Goal: Information Seeking & Learning: Learn about a topic

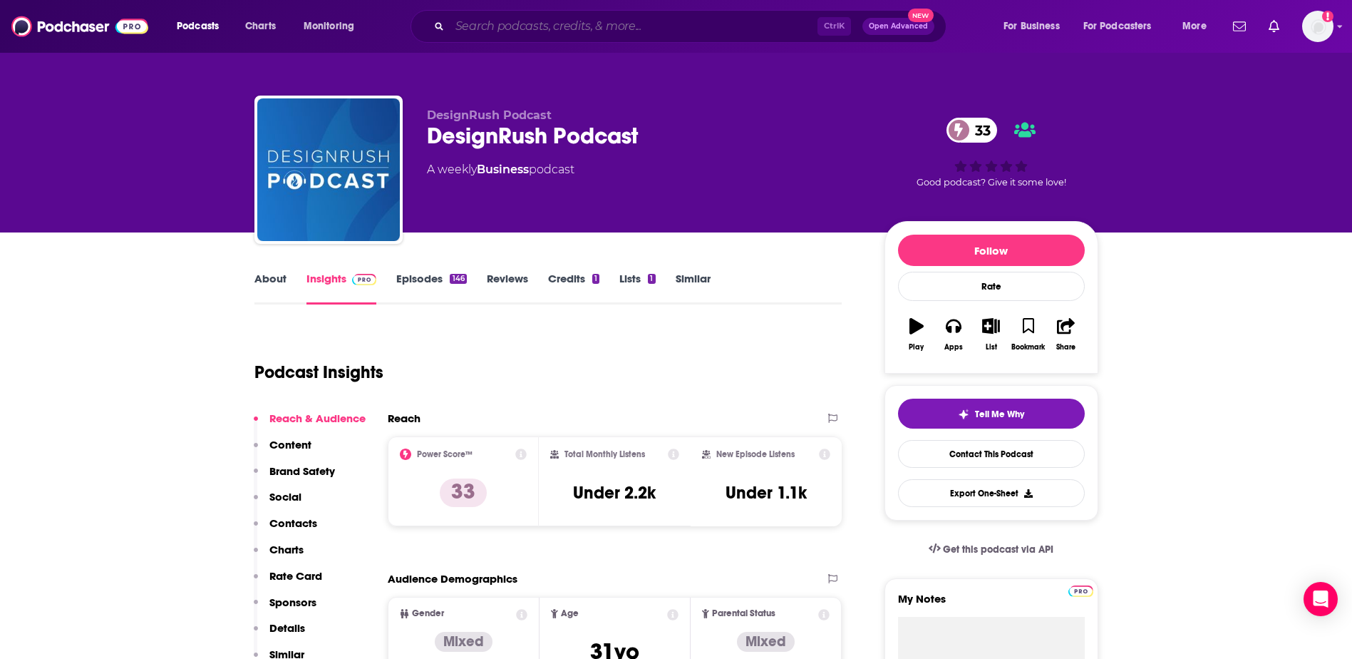
click at [517, 35] on input "Search podcasts, credits, & more..." at bounding box center [634, 26] width 368 height 23
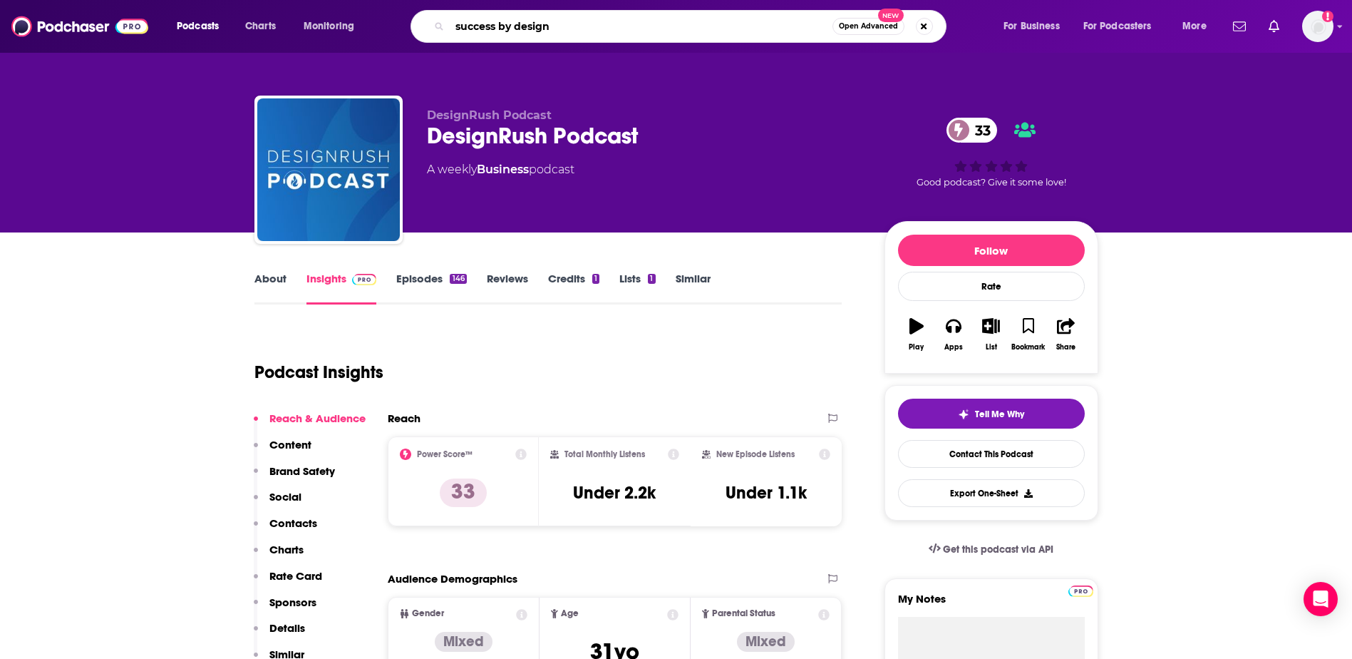
type input "success by design"
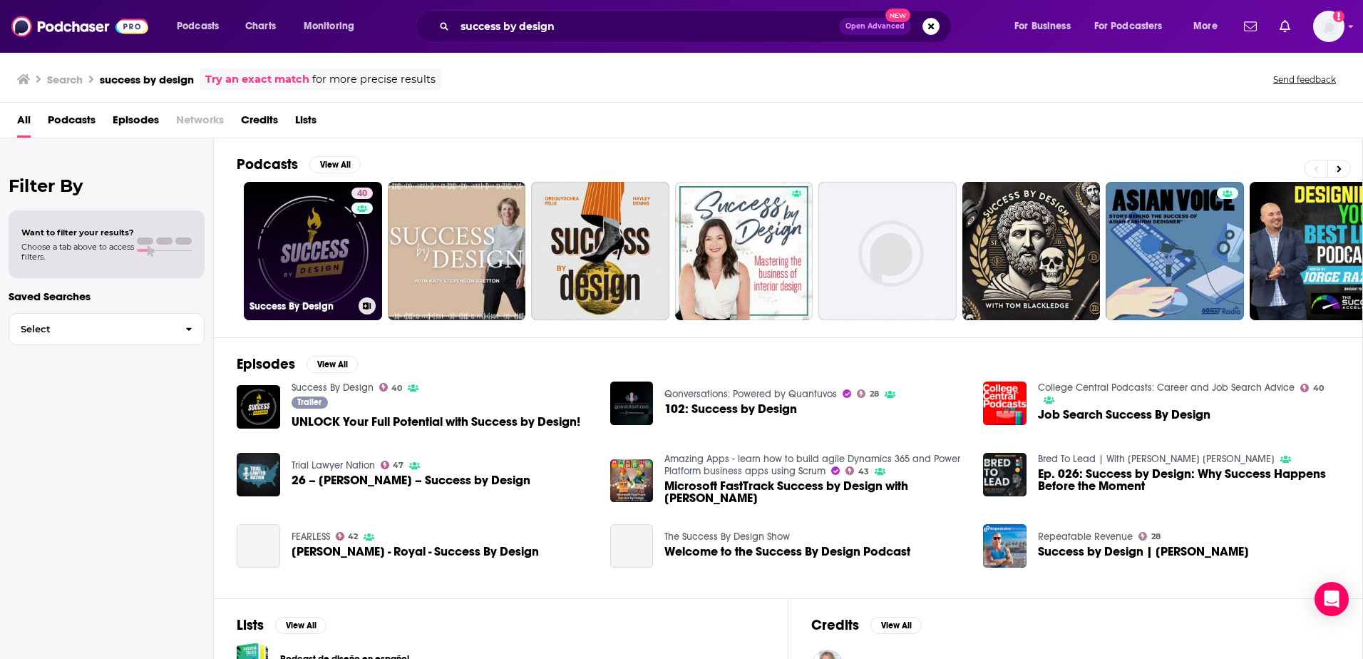
click at [294, 228] on link "40 Success By Design" at bounding box center [313, 251] width 138 height 138
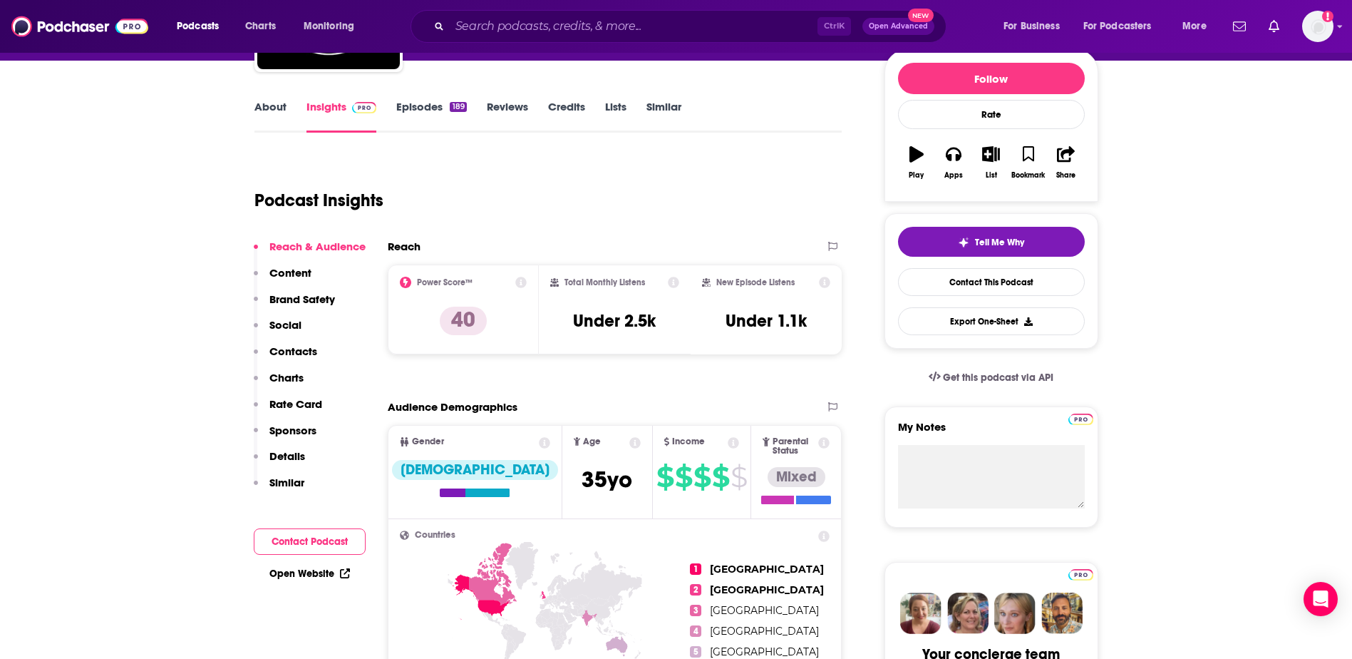
scroll to position [185, 0]
